Goal: Transaction & Acquisition: Purchase product/service

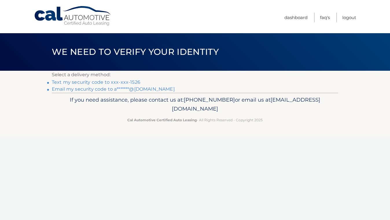
click at [121, 83] on link "Text my security code to xxx-xxx-1526" at bounding box center [96, 82] width 88 height 5
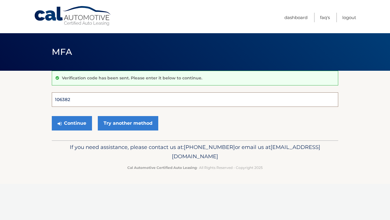
type input "106382"
click at [72, 123] on button "Continue" at bounding box center [72, 123] width 40 height 14
click at [82, 123] on button "Continue" at bounding box center [72, 123] width 40 height 14
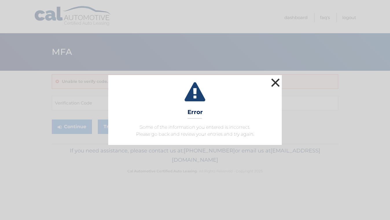
click at [275, 83] on button "×" at bounding box center [275, 83] width 12 height 12
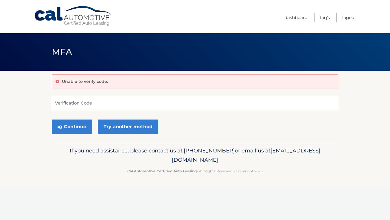
click at [94, 107] on input "Verification Code" at bounding box center [195, 103] width 286 height 14
type input "106382"
click at [64, 129] on button "Continue" at bounding box center [72, 127] width 40 height 14
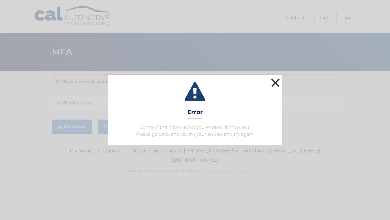
click at [278, 79] on button "×" at bounding box center [275, 83] width 12 height 12
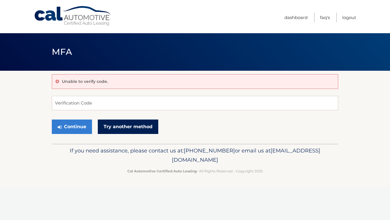
click at [138, 127] on link "Try another method" at bounding box center [128, 127] width 60 height 14
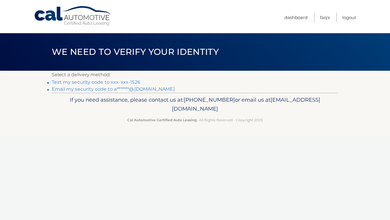
click at [123, 84] on link "Text my security code to xxx-xxx-1526" at bounding box center [96, 82] width 88 height 5
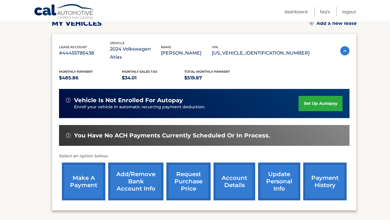
scroll to position [91, 0]
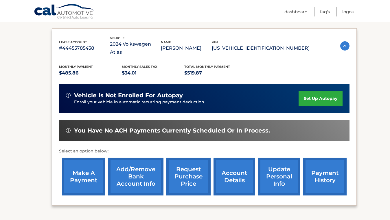
click at [89, 170] on link "make a payment" at bounding box center [83, 177] width 43 height 38
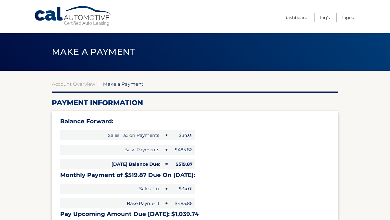
select select "NzM5M2YzYjktNzk1Mi00MmRkLWE1ZDUtOGY3MGMyMjI0ODY2"
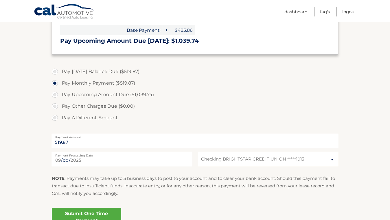
scroll to position [184, 0]
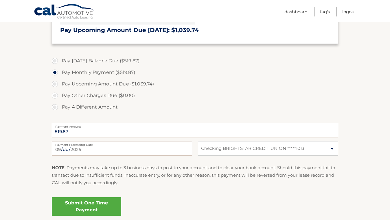
click at [86, 200] on link "Submit One Time Payment" at bounding box center [86, 206] width 69 height 19
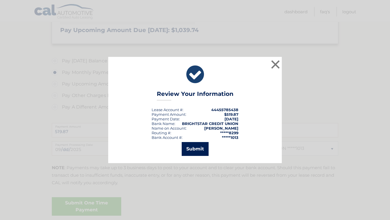
click at [196, 148] on button "Submit" at bounding box center [195, 149] width 27 height 14
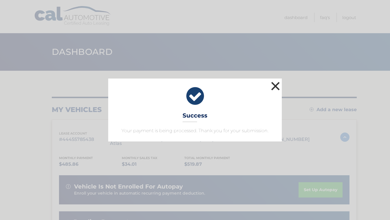
click at [274, 86] on button "×" at bounding box center [275, 86] width 12 height 12
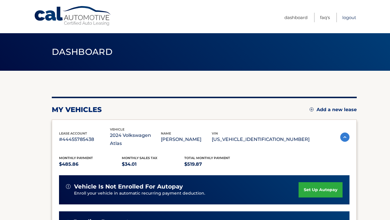
click at [349, 17] on link "Logout" at bounding box center [349, 18] width 14 height 10
